Goal: Task Accomplishment & Management: Use online tool/utility

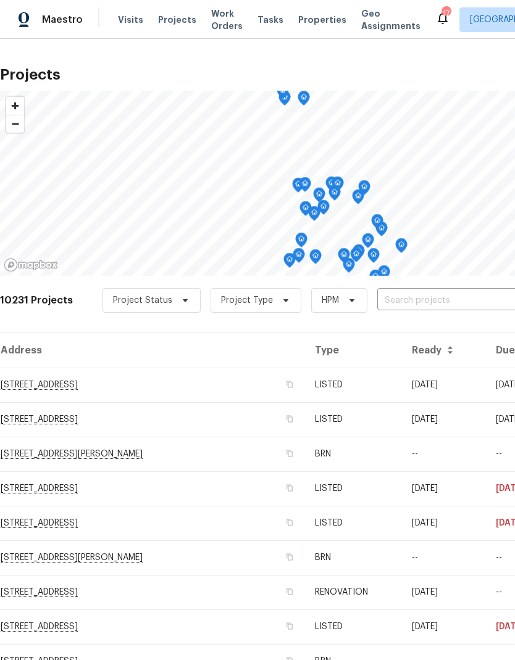
click at [430, 299] on input "text" at bounding box center [447, 300] width 141 height 19
type input "4658"
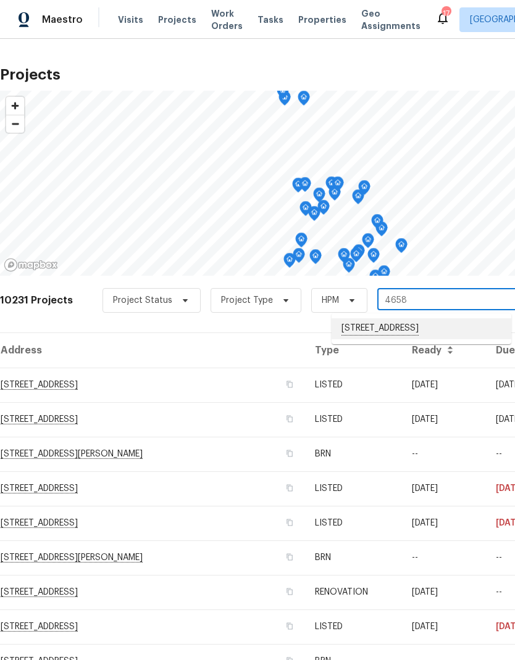
click at [422, 329] on li "[STREET_ADDRESS]" at bounding box center [421, 328] width 180 height 21
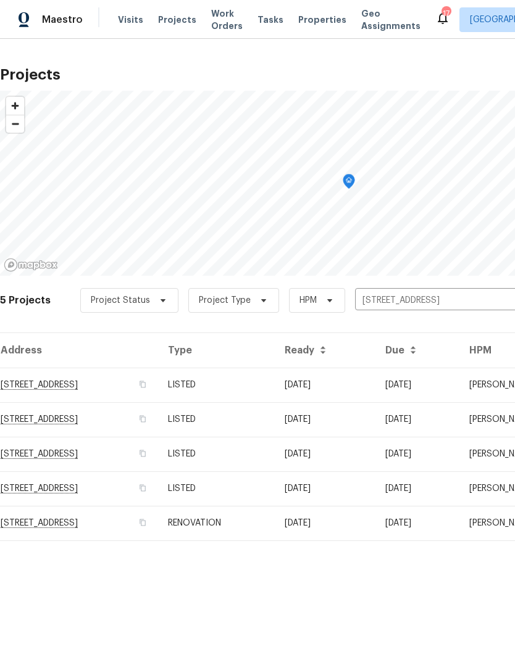
click at [275, 529] on td "RENOVATION" at bounding box center [216, 523] width 117 height 35
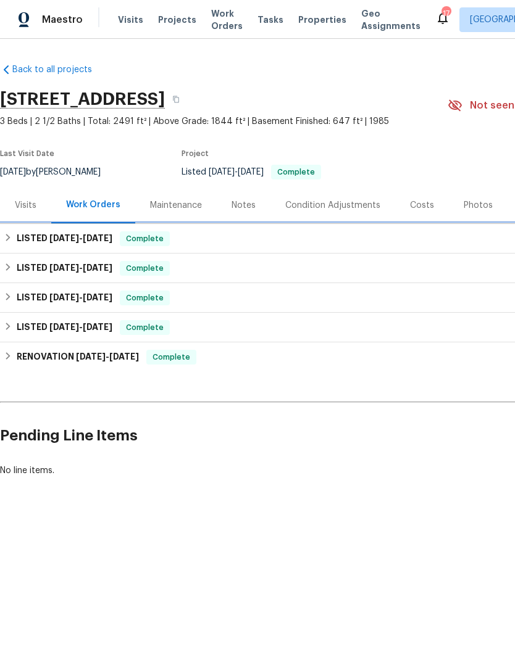
click at [17, 240] on h6 "LISTED [DATE] - [DATE]" at bounding box center [65, 238] width 96 height 15
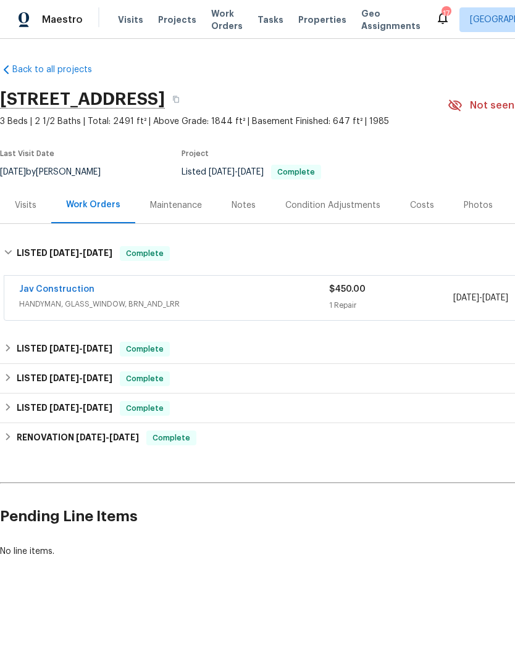
click at [64, 288] on link "Jav Construction" at bounding box center [56, 289] width 75 height 9
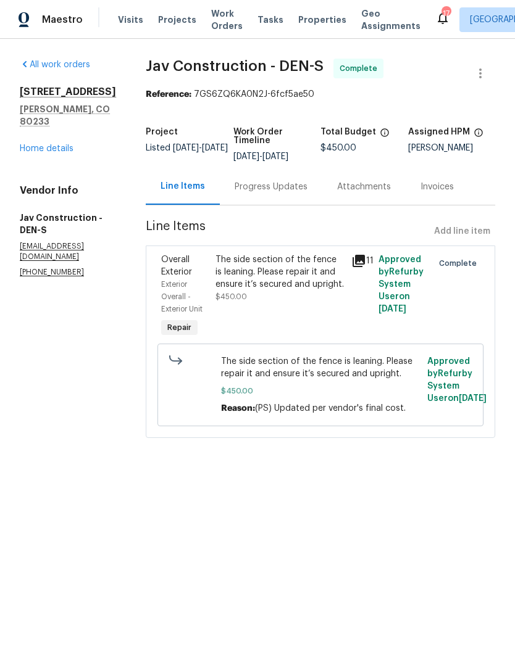
click at [261, 194] on div "Progress Updates" at bounding box center [271, 186] width 102 height 36
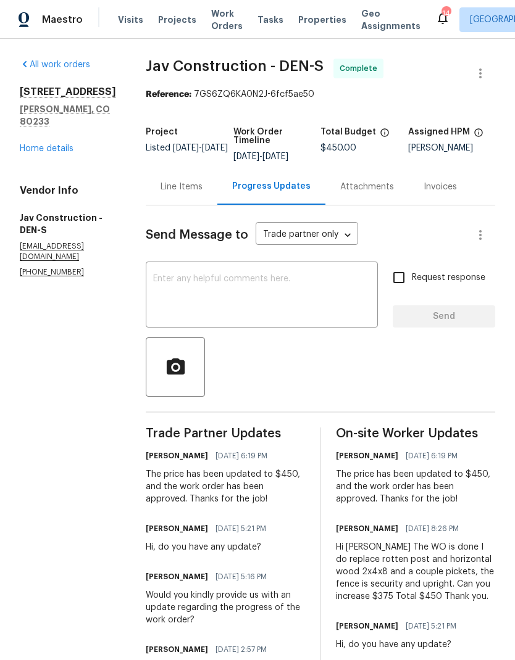
click at [181, 192] on div "Line Items" at bounding box center [181, 187] width 42 height 12
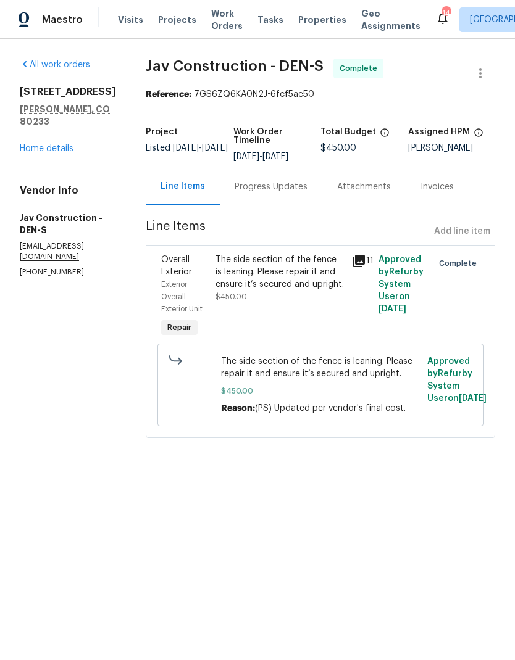
click at [354, 267] on icon at bounding box center [358, 261] width 12 height 12
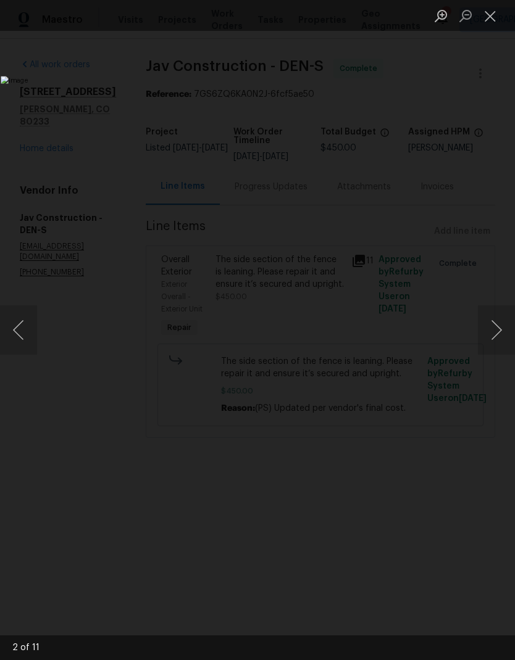
click at [484, 20] on button "Close lightbox" at bounding box center [490, 16] width 25 height 22
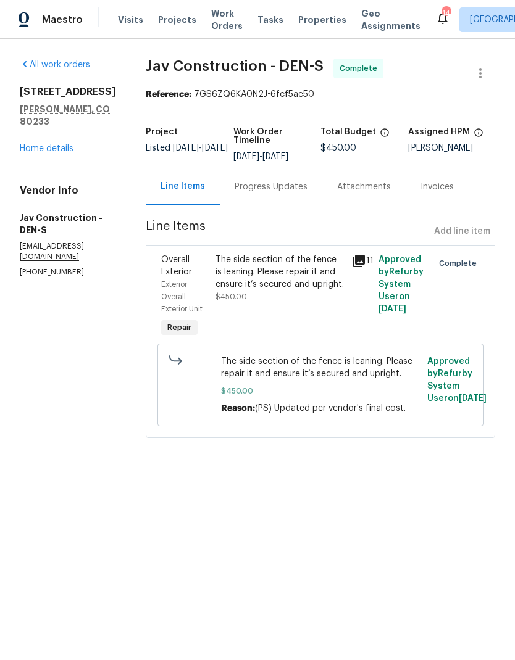
click at [51, 144] on link "Home details" at bounding box center [47, 148] width 54 height 9
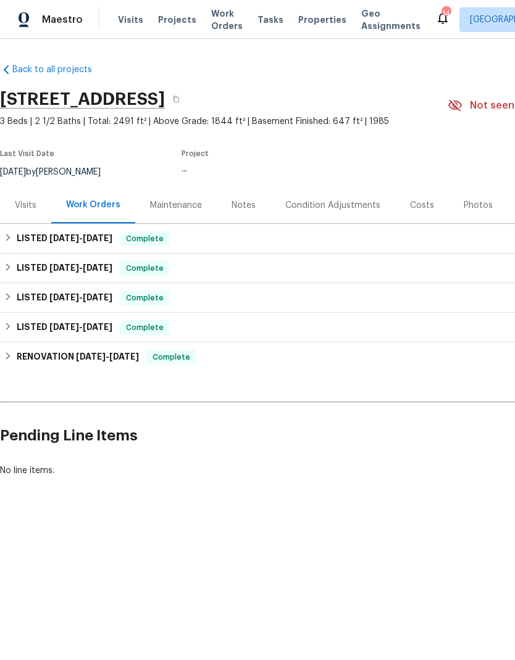
click at [244, 202] on div "Notes" at bounding box center [243, 205] width 24 height 12
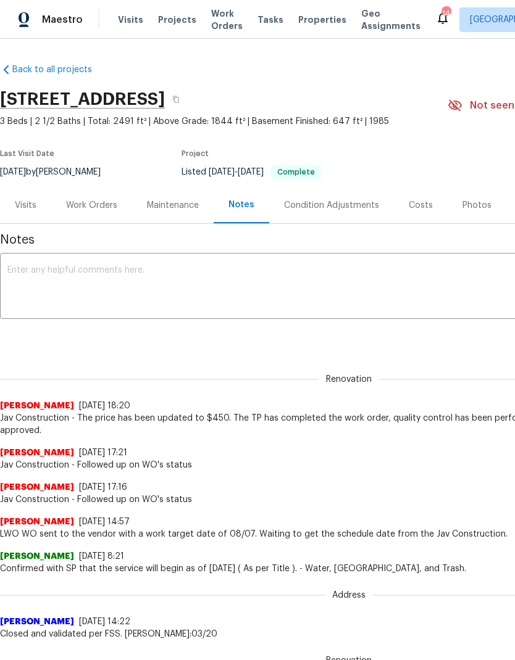
click at [68, 274] on textarea at bounding box center [348, 287] width 683 height 43
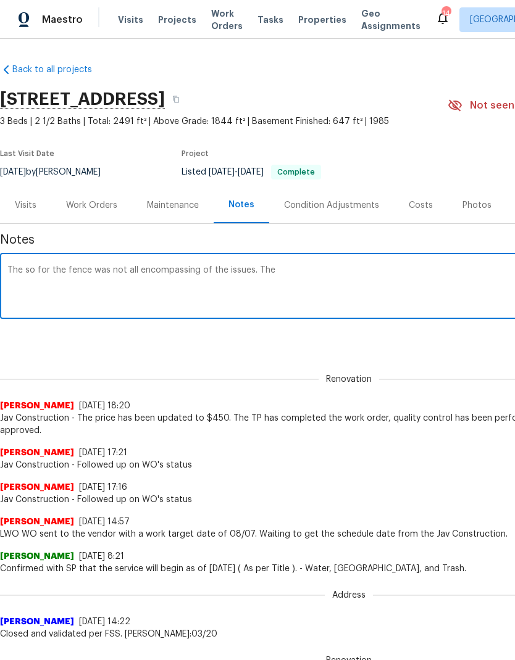
click at [33, 266] on textarea "The so for the fence was not all encompassing of the issues. The" at bounding box center [348, 287] width 683 height 43
click at [296, 273] on textarea "The wo for the fence was not all encompassing of the issues. The" at bounding box center [348, 287] width 683 height 43
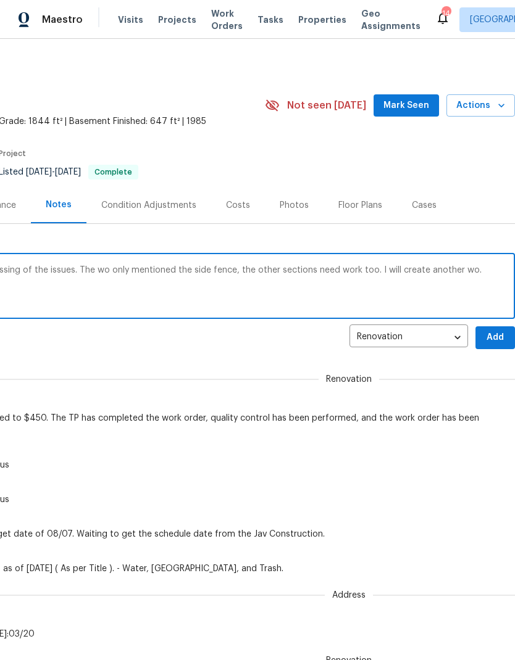
type textarea "The wo for the fence was not all encompassing of the issues. The wo only mentio…"
click at [492, 339] on span "Add" at bounding box center [495, 337] width 20 height 15
